Goal: Information Seeking & Learning: Learn about a topic

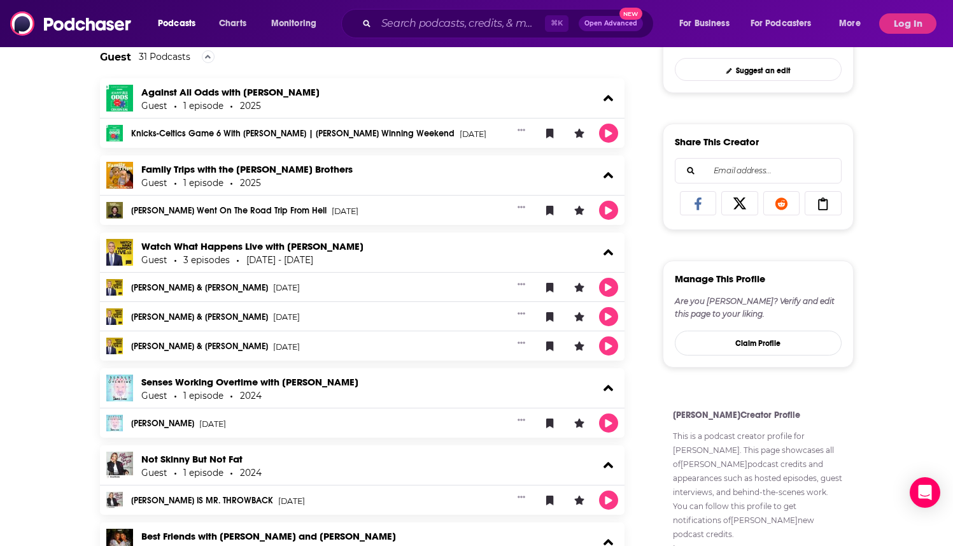
scroll to position [557, 0]
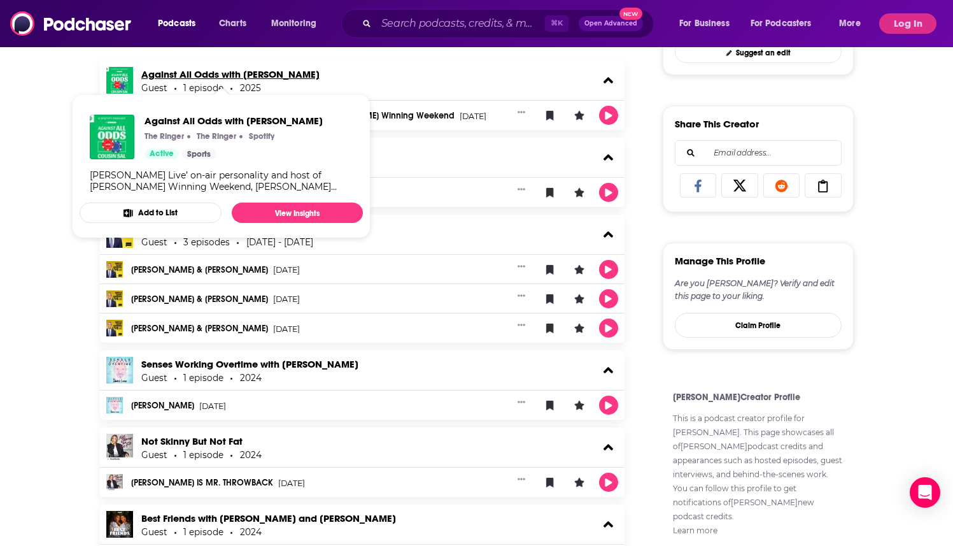
click at [242, 70] on link "Against All Odds with [PERSON_NAME]" at bounding box center [230, 74] width 178 height 12
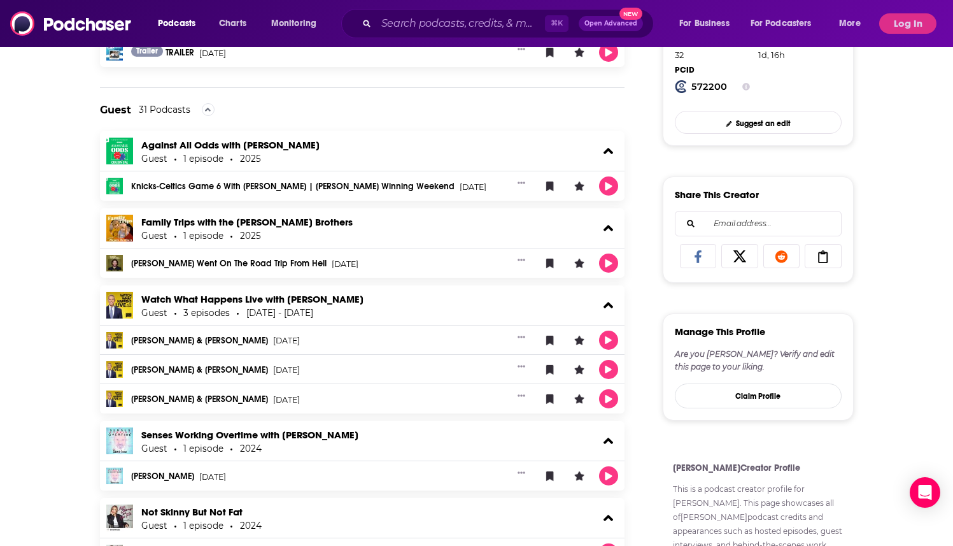
scroll to position [489, 0]
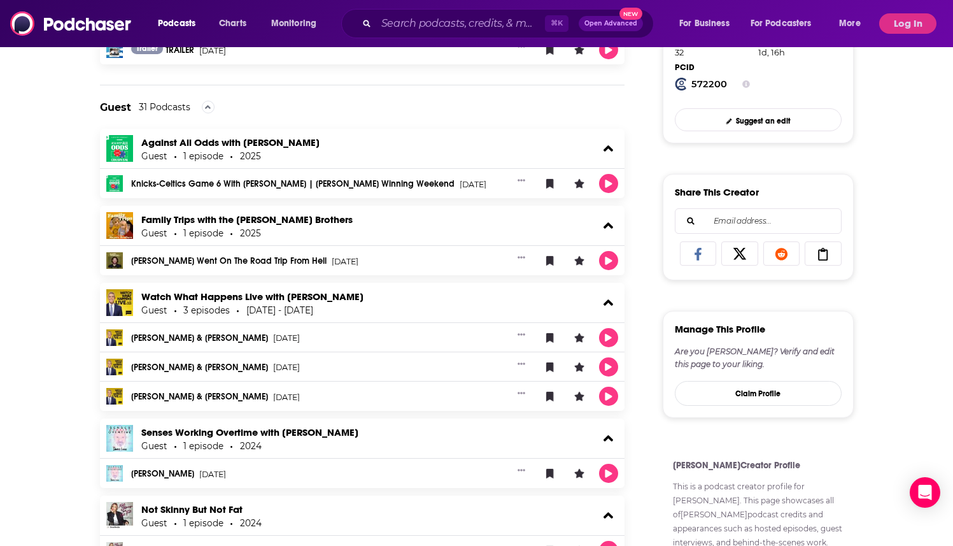
click at [408, 173] on div "Knicks-Celtics Game 6 With [PERSON_NAME] | [PERSON_NAME] Winning Weekend [DATE]" at bounding box center [362, 183] width 525 height 29
click at [382, 177] on div "Knicks-Celtics Game 6 With [PERSON_NAME] | [PERSON_NAME] Winning Weekend [DATE]" at bounding box center [362, 183] width 525 height 29
click at [376, 184] on link "Knicks-Celtics Game 6 With [PERSON_NAME] | [PERSON_NAME] Winning Weekend" at bounding box center [293, 184] width 324 height 9
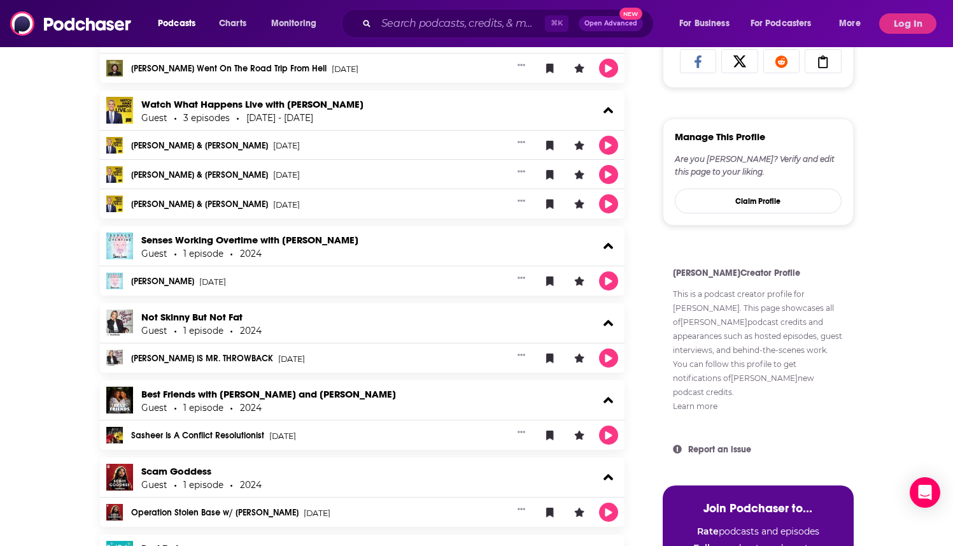
scroll to position [687, 0]
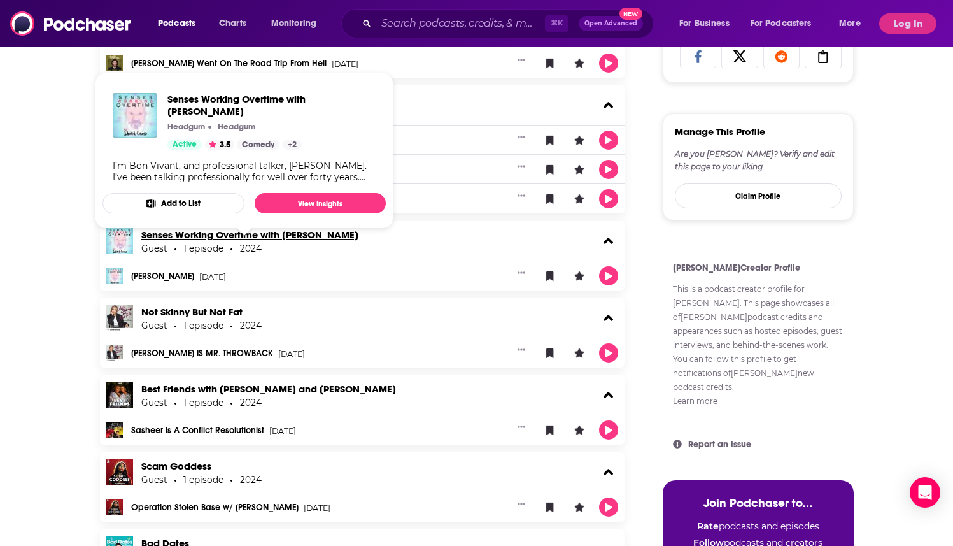
click at [279, 232] on link "Senses Working Overtime with [PERSON_NAME]" at bounding box center [249, 235] width 217 height 12
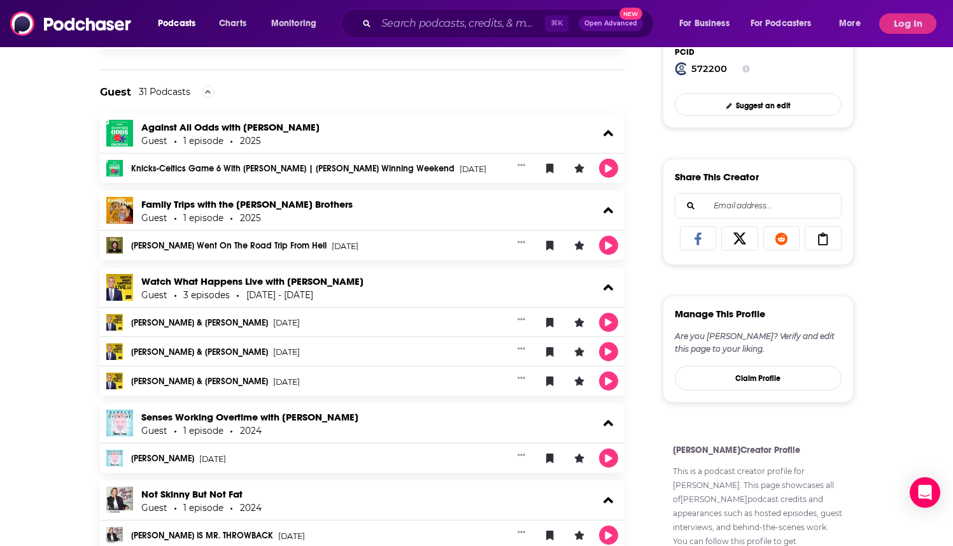
scroll to position [507, 0]
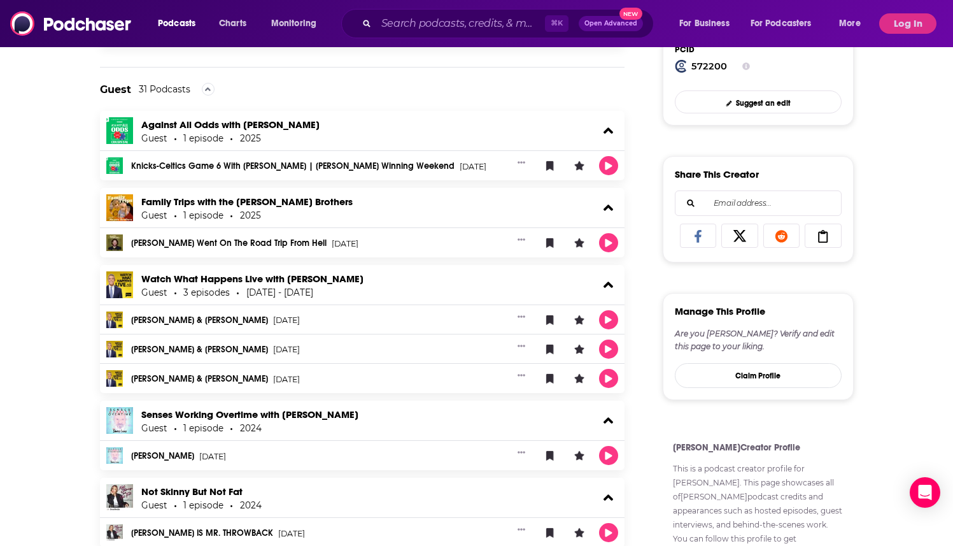
click at [167, 453] on link "[PERSON_NAME]" at bounding box center [162, 456] width 63 height 9
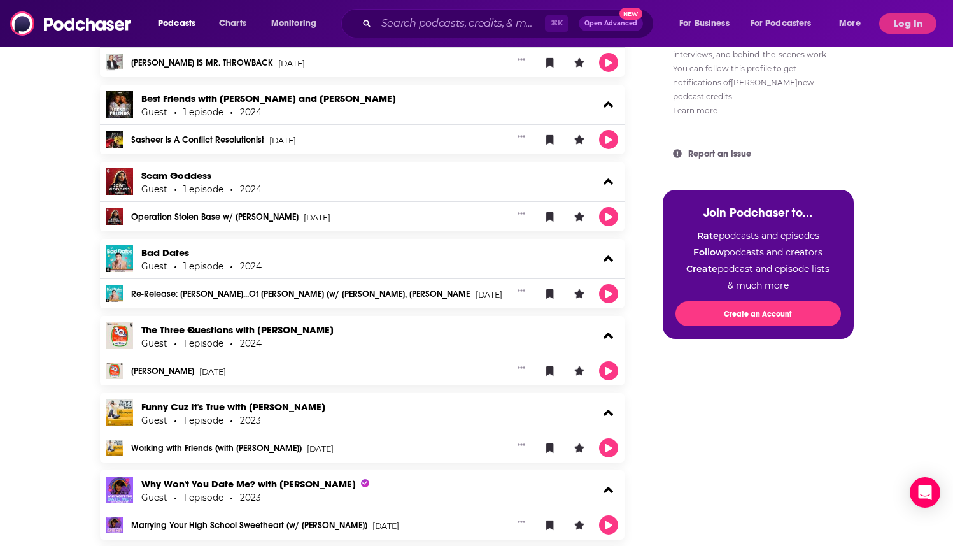
scroll to position [986, 0]
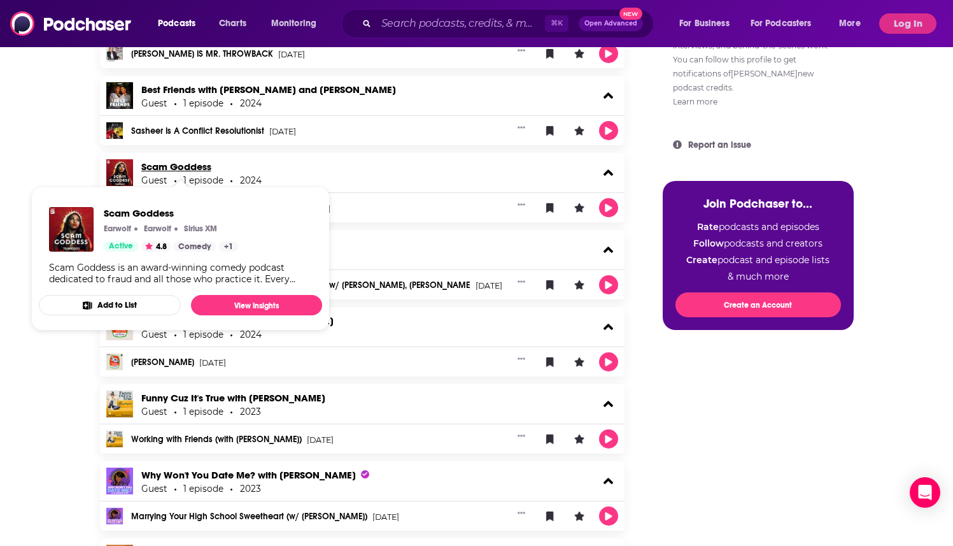
click at [181, 170] on link "Scam Goddess" at bounding box center [176, 166] width 70 height 12
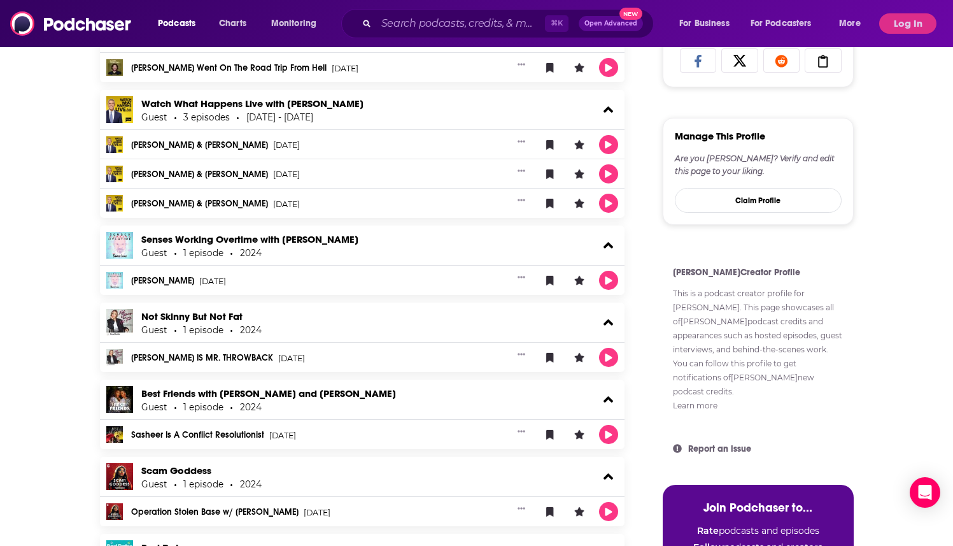
scroll to position [713, 0]
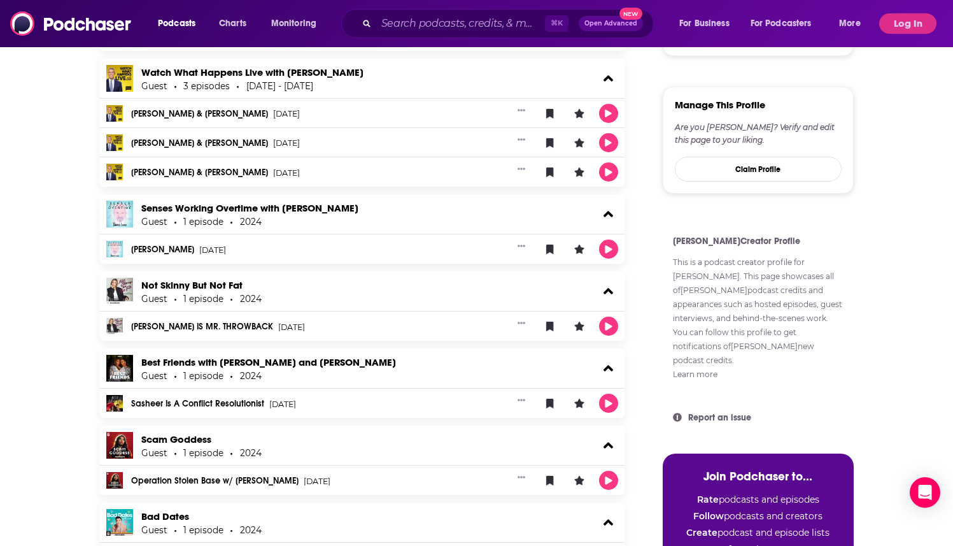
click at [176, 483] on link "Operation Stolen Base w/ [PERSON_NAME]" at bounding box center [214, 480] width 167 height 9
click at [161, 438] on link "Scam Goddess" at bounding box center [176, 439] width 70 height 12
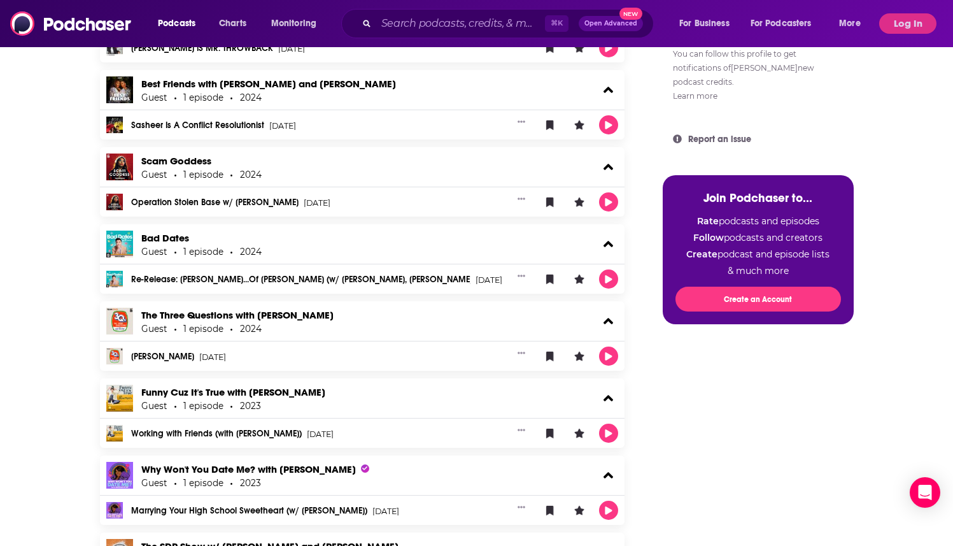
scroll to position [998, 0]
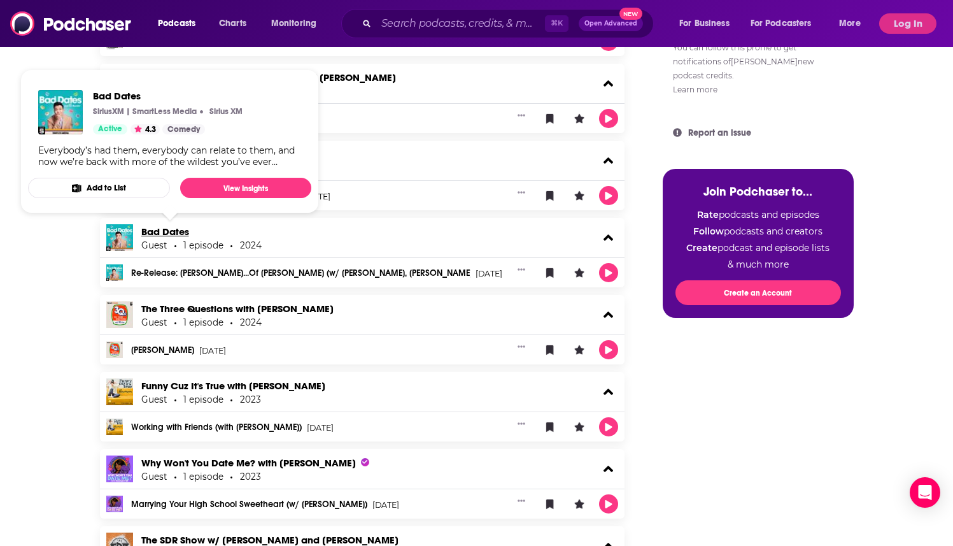
click at [180, 232] on link "Bad Dates" at bounding box center [165, 231] width 48 height 12
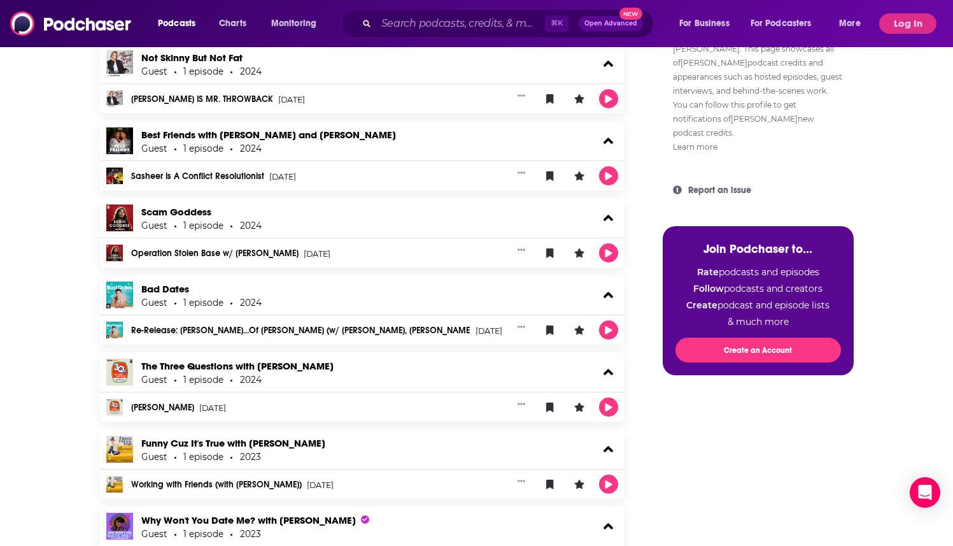
scroll to position [942, 0]
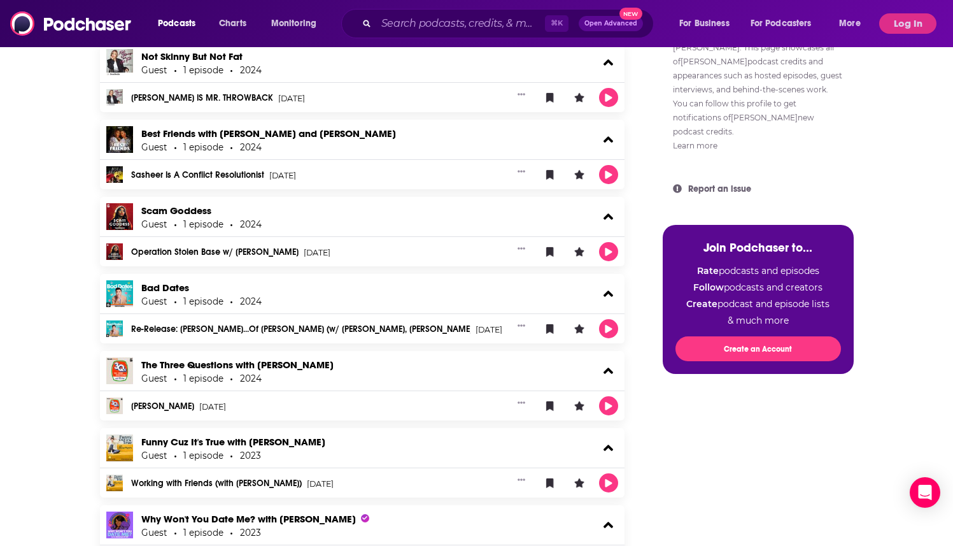
click at [165, 331] on link "Re-Release: [PERSON_NAME]...Of [PERSON_NAME] (w/ [PERSON_NAME], [PERSON_NAME], …" at bounding box center [301, 329] width 340 height 9
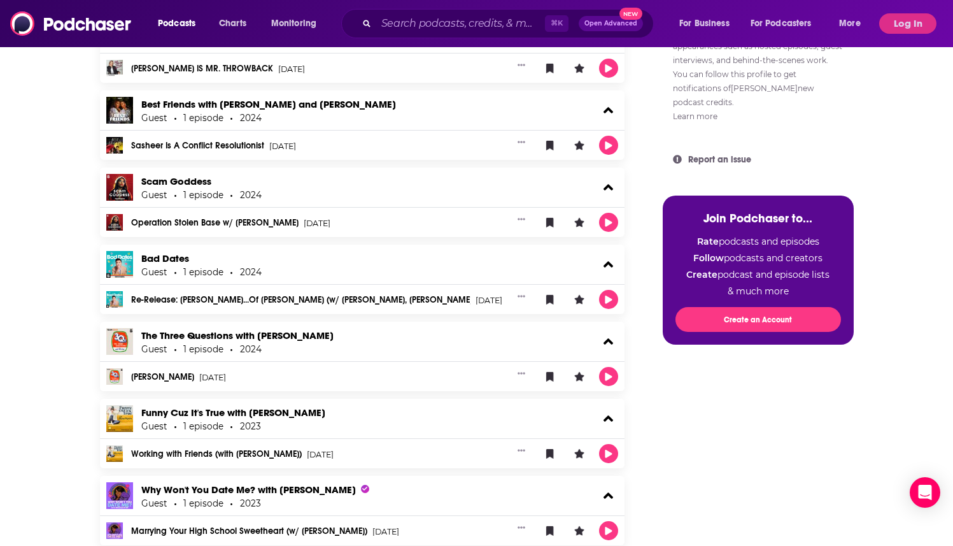
scroll to position [944, 0]
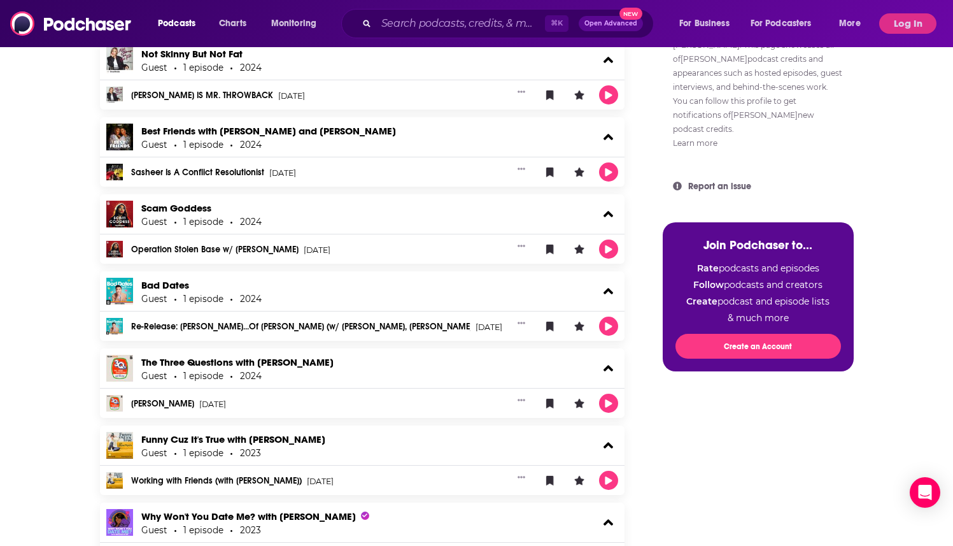
click at [265, 168] on div "Sasheer Is A Conflict Resolutionist [DATE]" at bounding box center [317, 172] width 372 height 10
click at [234, 169] on div "Sasheer Is A Conflict Resolutionist [DATE]" at bounding box center [317, 172] width 372 height 10
click at [227, 175] on link "Sasheer Is A Conflict Resolutionist" at bounding box center [197, 172] width 133 height 9
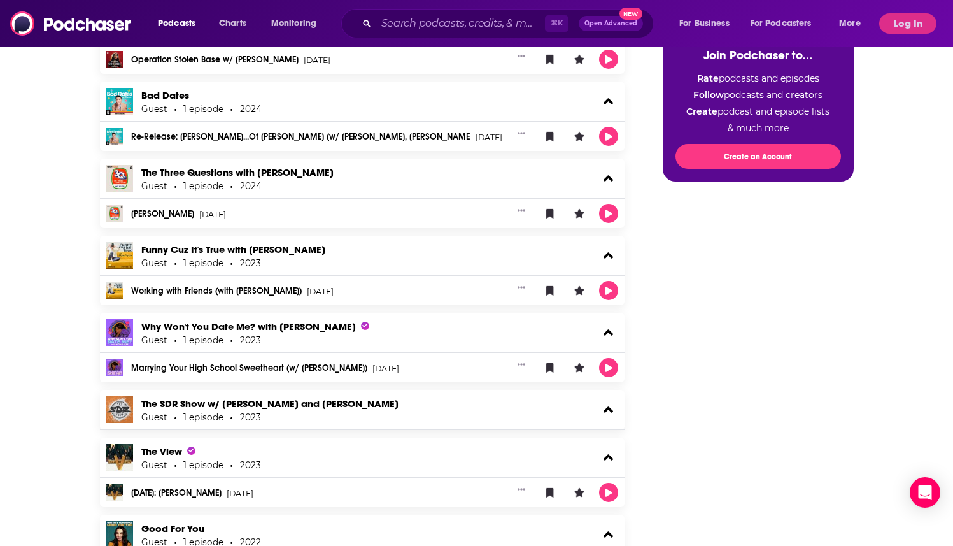
scroll to position [1129, 0]
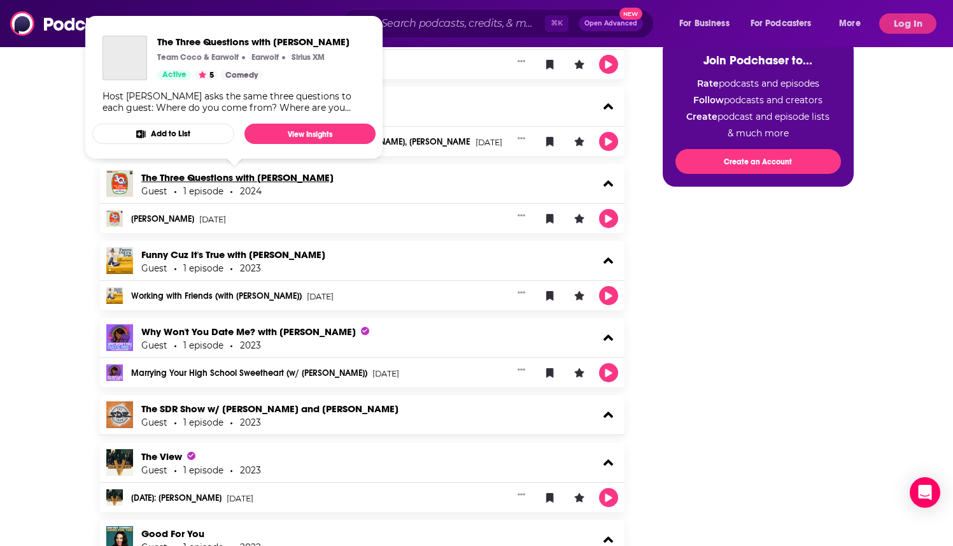
click at [260, 175] on link "The Three Questions with [PERSON_NAME]" at bounding box center [237, 177] width 192 height 12
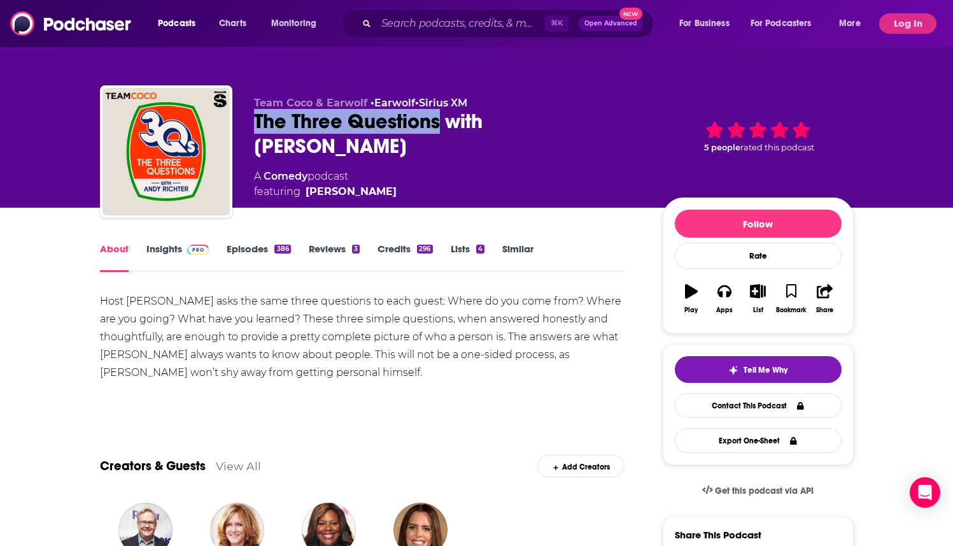
drag, startPoint x: 259, startPoint y: 117, endPoint x: 443, endPoint y: 122, distance: 184.1
click at [443, 122] on div "The Three Questions with [PERSON_NAME]" at bounding box center [448, 134] width 388 height 50
copy h1 "The Three Questions"
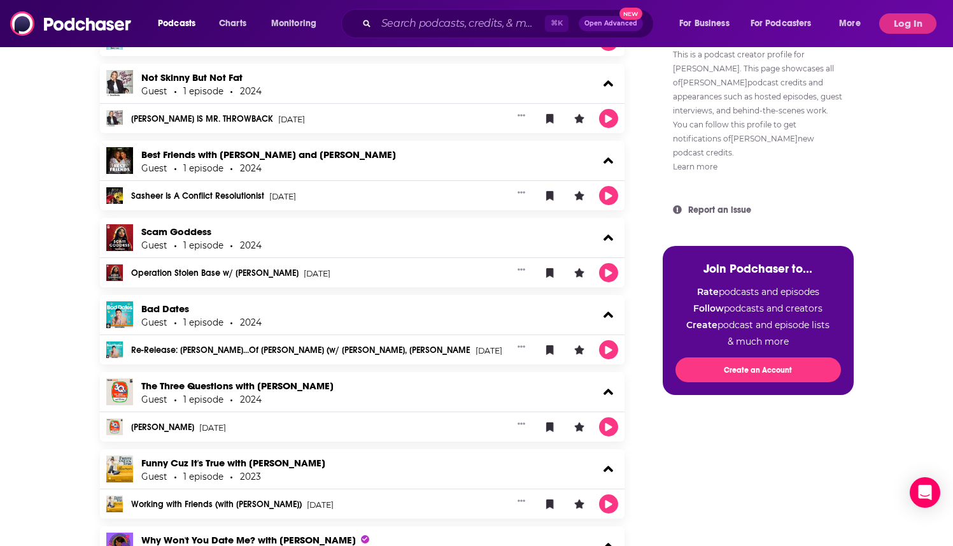
scroll to position [972, 0]
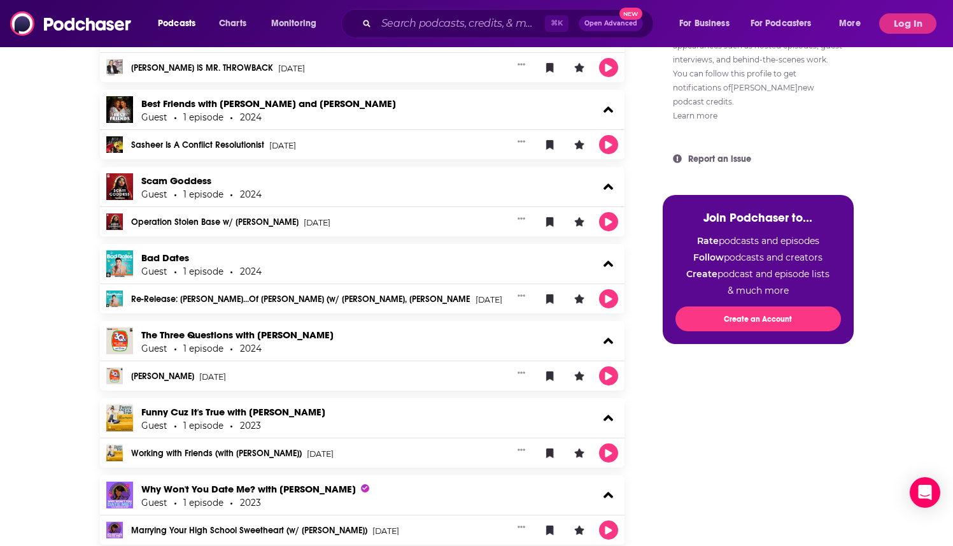
click at [156, 376] on link "[PERSON_NAME]" at bounding box center [162, 376] width 63 height 9
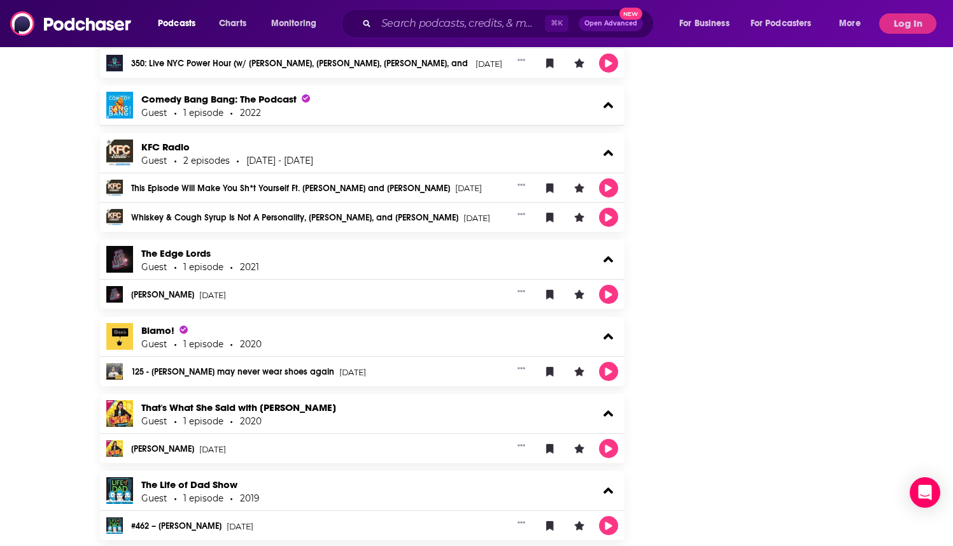
scroll to position [1739, 0]
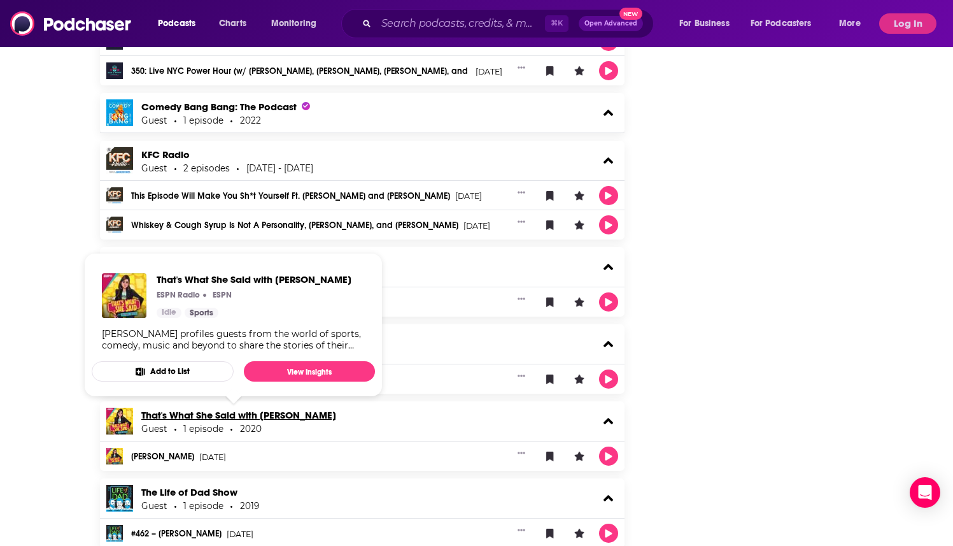
click at [224, 417] on link "That's What She Said with [PERSON_NAME]" at bounding box center [238, 415] width 195 height 12
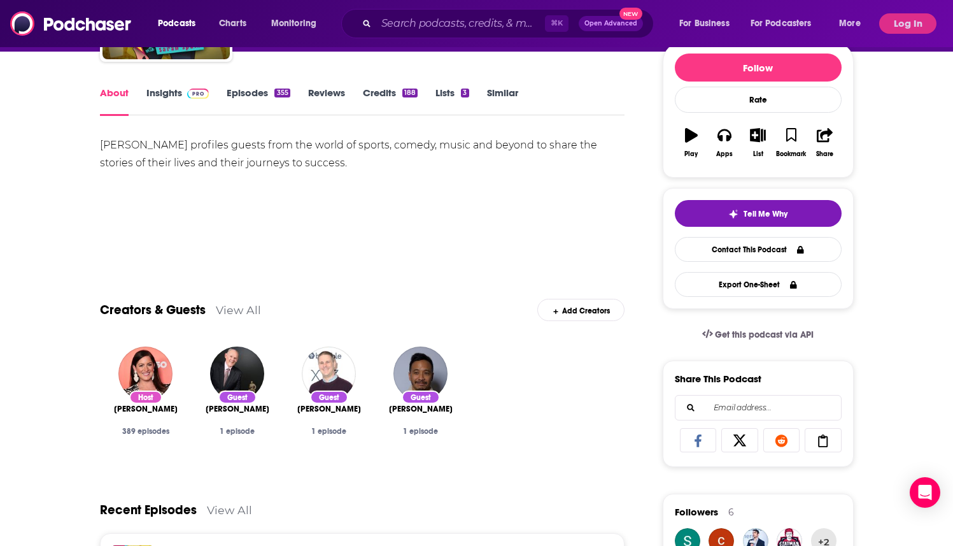
scroll to position [167, 0]
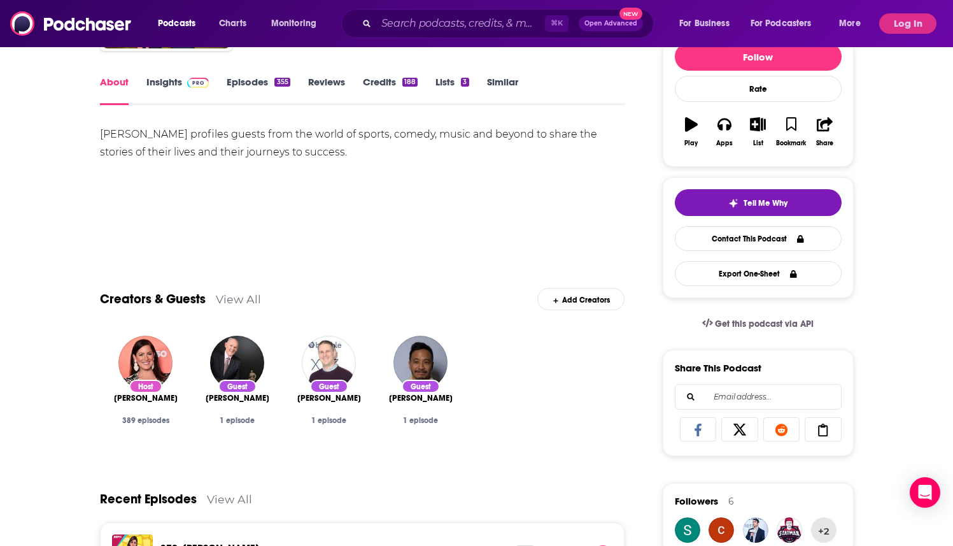
click at [257, 87] on link "Episodes 355" at bounding box center [258, 90] width 63 height 29
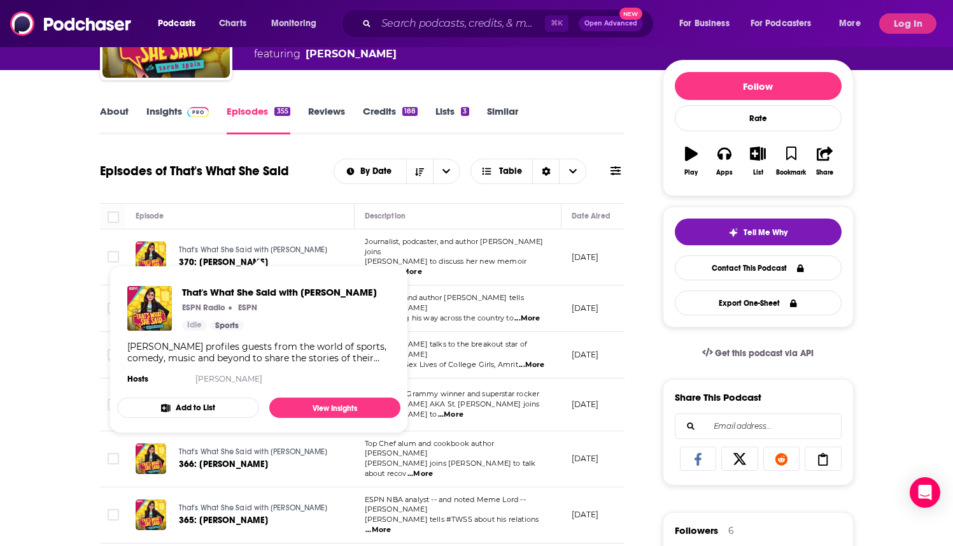
scroll to position [141, 0]
